Goal: Transaction & Acquisition: Download file/media

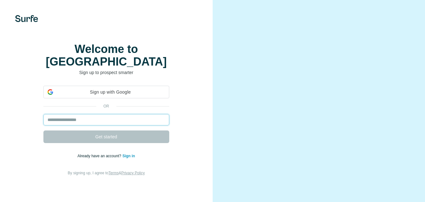
click at [117, 121] on input "email" at bounding box center [106, 119] width 126 height 11
click at [118, 115] on input "email" at bounding box center [106, 119] width 126 height 11
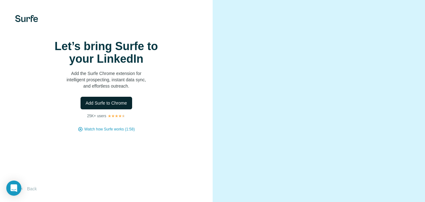
click at [123, 106] on span "Add Surfe to Chrome" at bounding box center [107, 103] width 42 height 6
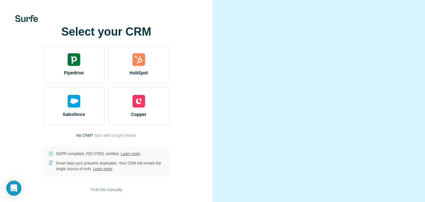
click at [270, 62] on video at bounding box center [318, 101] width 177 height 89
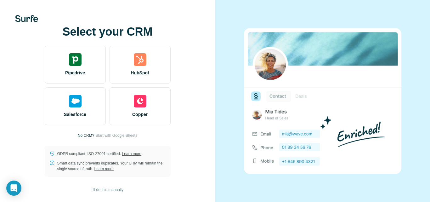
click at [87, 134] on p "No CRM?" at bounding box center [86, 135] width 17 height 6
click at [89, 136] on p "No CRM?" at bounding box center [86, 135] width 17 height 6
